Goal: Communication & Community: Answer question/provide support

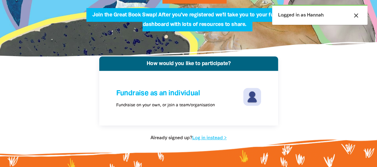
click at [276, 15] on div "close Logged in as Hannah" at bounding box center [319, 15] width 95 height 20
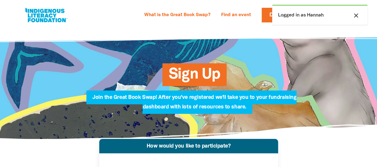
click at [356, 17] on icon "close" at bounding box center [356, 15] width 7 height 7
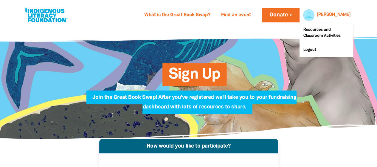
click at [340, 15] on link "[PERSON_NAME]" at bounding box center [334, 15] width 34 height 4
click at [343, 15] on link "[PERSON_NAME]" at bounding box center [334, 15] width 34 height 4
click at [314, 15] on div at bounding box center [307, 15] width 14 height 14
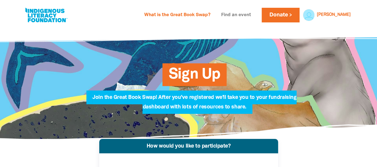
click at [249, 15] on link "Find an event" at bounding box center [236, 15] width 37 height 10
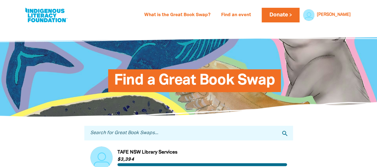
scroll to position [81, 0]
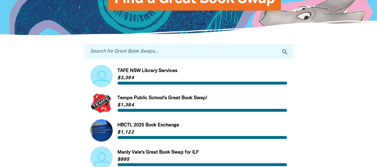
click at [163, 56] on input "Search for Great Book Swaps..." at bounding box center [188, 51] width 209 height 15
type input "glenunga"
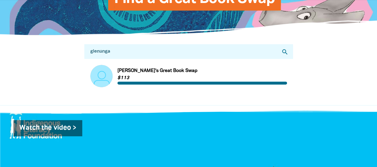
click at [136, 72] on link "Link to [PERSON_NAME]'s Great Book Swap" at bounding box center [188, 76] width 197 height 22
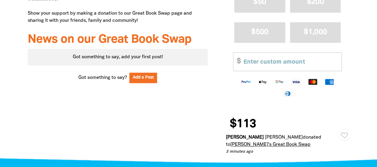
scroll to position [309, 0]
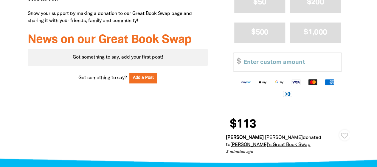
click at [345, 132] on icon "Donation stream" at bounding box center [344, 135] width 7 height 6
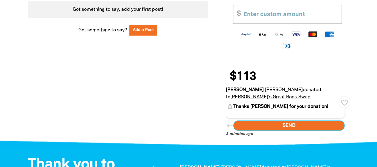
scroll to position [357, 0]
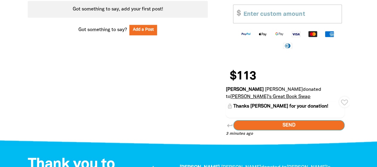
click at [307, 120] on span "Send" at bounding box center [288, 125] width 111 height 10
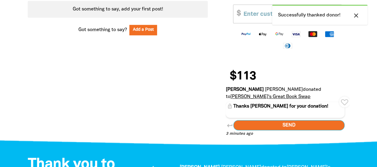
click at [295, 102] on textarea "Thanks [PERSON_NAME] for your donation!" at bounding box center [285, 110] width 119 height 16
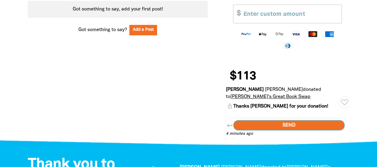
click at [188, 93] on div "Why we're doing the Great Book Swap We're holding a Great Book Swap to support …" at bounding box center [118, 1] width 198 height 283
type textarea "Thanks [PERSON_NAME] for your donation!"
click at [277, 102] on textarea "Thanks [PERSON_NAME] for your donation!" at bounding box center [285, 110] width 119 height 16
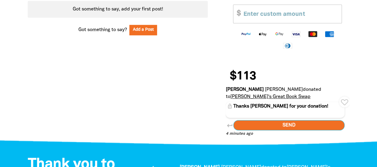
click at [277, 102] on textarea "Thanks [PERSON_NAME] for your donation!" at bounding box center [285, 110] width 119 height 16
click at [211, 89] on div "Why we're doing the Great Book Swap We're holding a Great Book Swap to support …" at bounding box center [118, 1] width 198 height 283
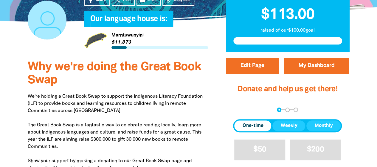
scroll to position [217, 0]
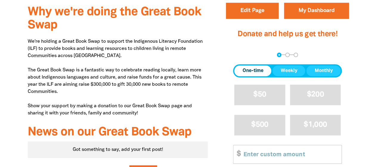
click at [99, 68] on p "We're holding a Great Book Swap to support the Indigenous Literacy Foundation (…" at bounding box center [118, 77] width 180 height 79
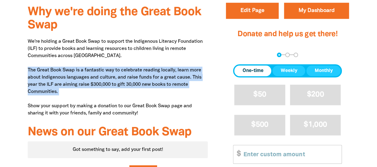
click at [99, 68] on p "We're holding a Great Book Swap to support the Indigenous Literacy Foundation (…" at bounding box center [118, 77] width 180 height 79
click at [110, 100] on p "We're holding a Great Book Swap to support the Indigenous Literacy Foundation (…" at bounding box center [118, 77] width 180 height 79
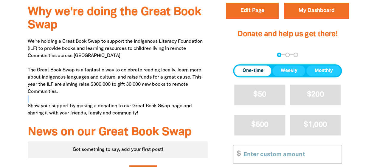
click at [110, 100] on p "We're holding a Great Book Swap to support the Indigenous Literacy Foundation (…" at bounding box center [118, 77] width 180 height 79
click at [127, 106] on p "We're holding a Great Book Swap to support the Indigenous Literacy Foundation (…" at bounding box center [118, 77] width 180 height 79
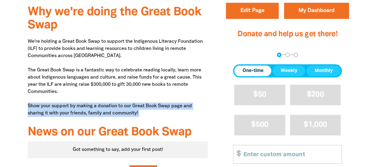
click at [127, 106] on p "We're holding a Great Book Swap to support the Indigenous Literacy Foundation (…" at bounding box center [118, 77] width 180 height 79
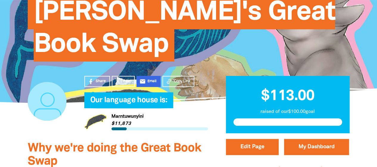
scroll to position [82, 0]
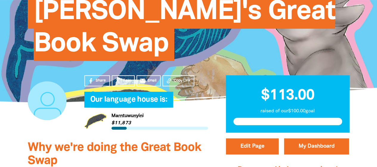
click at [274, 94] on span "$113.00" at bounding box center [287, 96] width 53 height 14
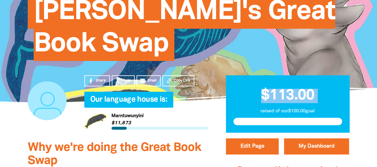
click at [274, 94] on span "$113.00" at bounding box center [287, 96] width 53 height 14
